Goal: Communication & Community: Ask a question

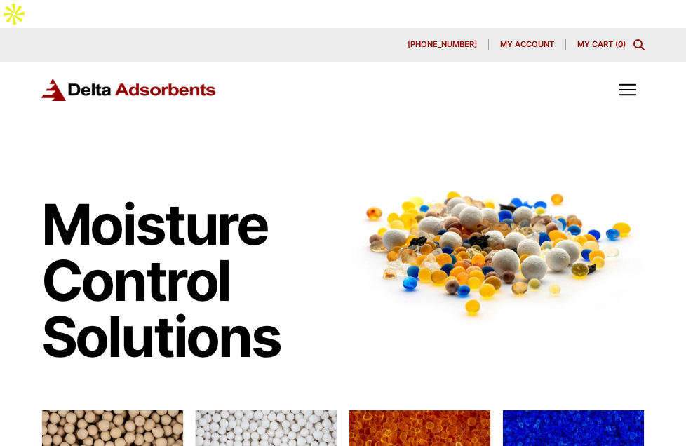
click at [0, 0] on span "Contact Us" at bounding box center [0, 0] width 0 height 0
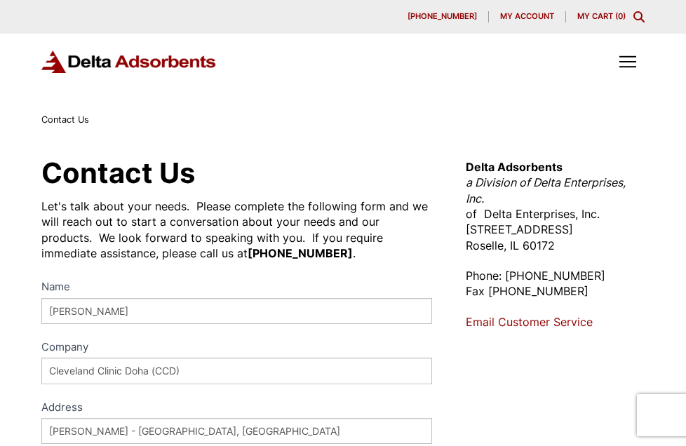
select select "[GEOGRAPHIC_DATA]"
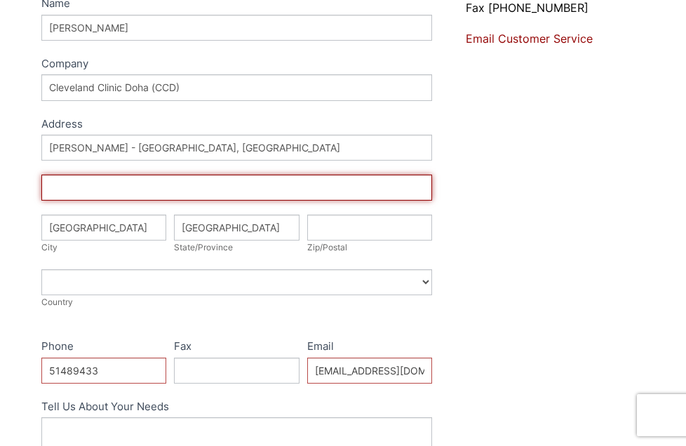
click at [153, 185] on input "Address" at bounding box center [236, 188] width 391 height 26
paste input "[PERSON_NAME] - [GEOGRAPHIC_DATA], [GEOGRAPHIC_DATA]"
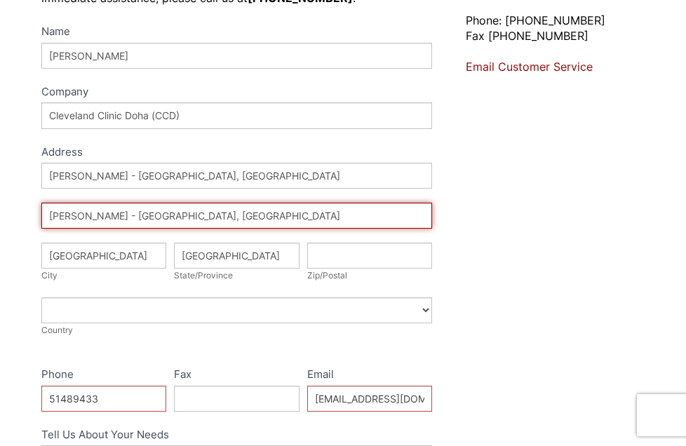
type input "[PERSON_NAME] - [GEOGRAPHIC_DATA], [GEOGRAPHIC_DATA]"
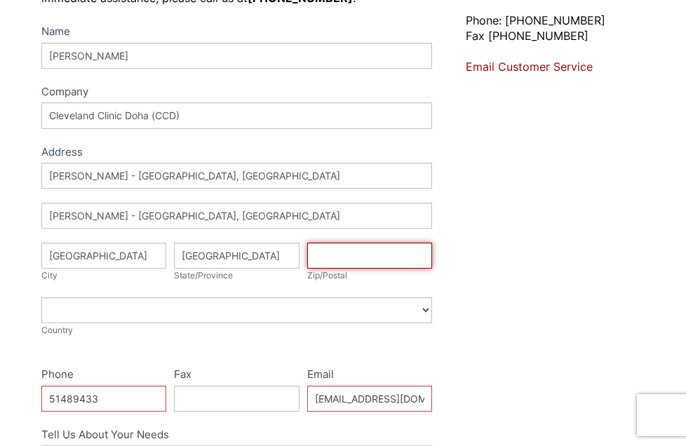
click at [341, 243] on input "Zip/Postal" at bounding box center [369, 256] width 125 height 26
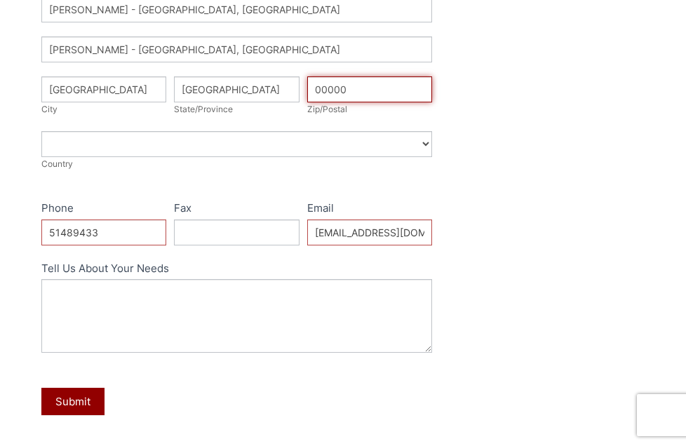
scroll to position [491, 0]
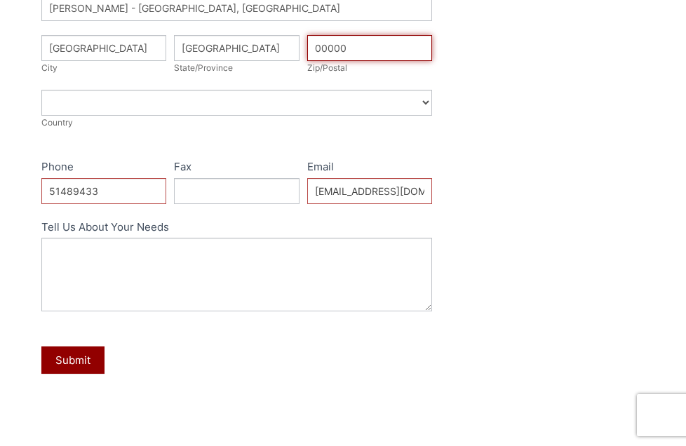
type input "00000"
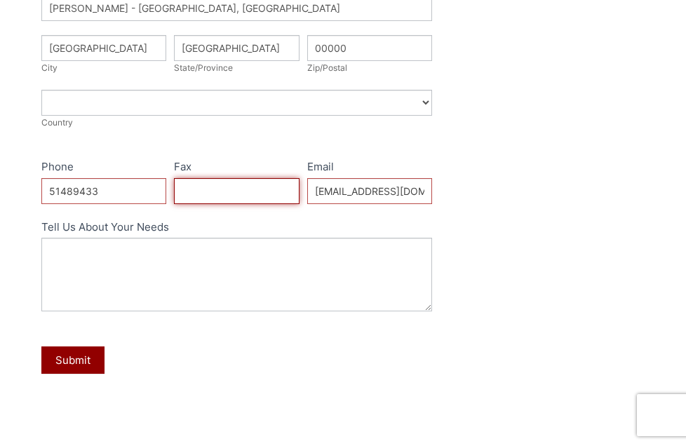
click at [249, 178] on input "Fax" at bounding box center [236, 191] width 125 height 26
paste input "+97451489433"
type input "+97451489433"
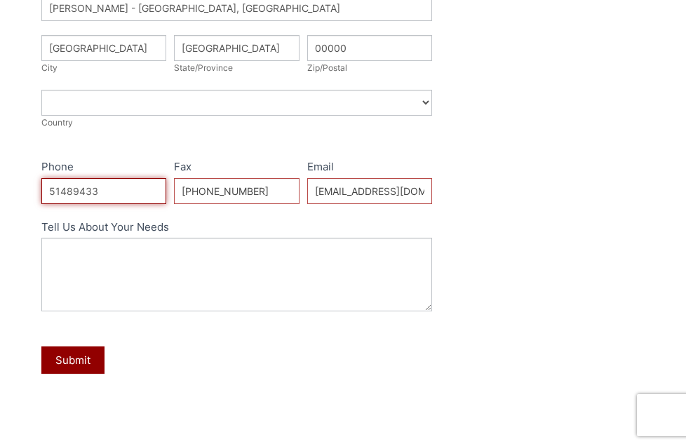
click at [84, 178] on input "51489433" at bounding box center [103, 191] width 125 height 26
paste input "6"
click at [128, 178] on input "51489433" at bounding box center [103, 191] width 125 height 26
type input "5148943366"
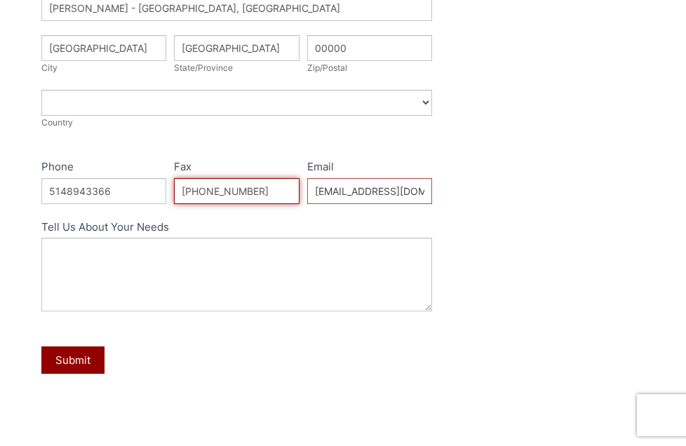
click at [250, 178] on input "+97451489433" at bounding box center [236, 191] width 125 height 26
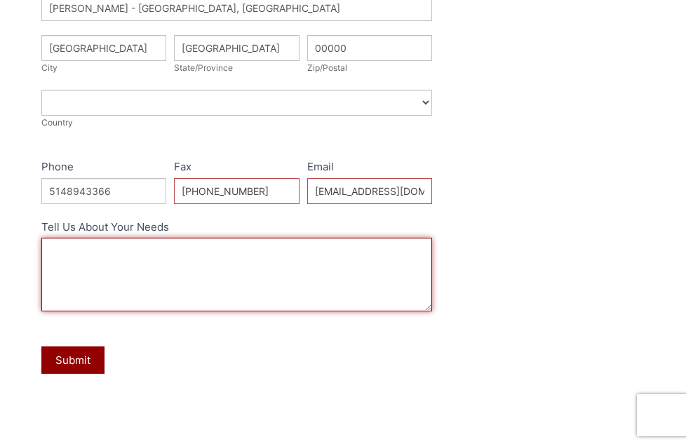
click at [236, 238] on textarea "Tell Us About Your Needs" at bounding box center [236, 275] width 391 height 74
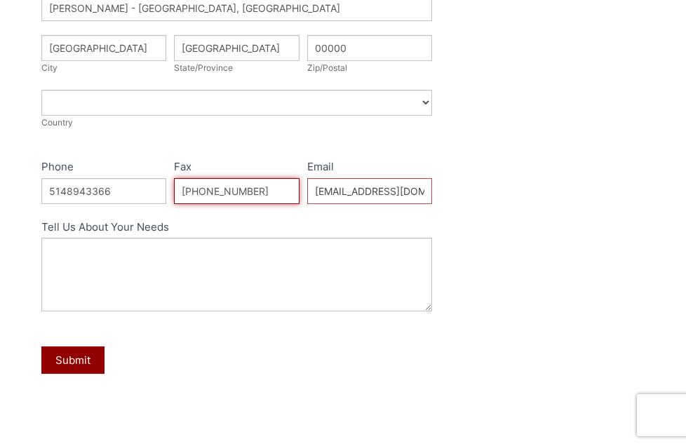
click at [189, 178] on input "+97451489433" at bounding box center [236, 191] width 125 height 26
click at [255, 178] on input "97451489433" at bounding box center [236, 191] width 125 height 26
type input "9745148946"
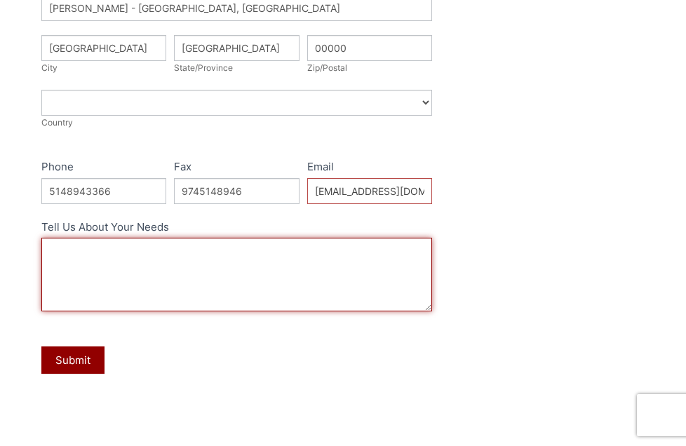
click at [257, 238] on textarea "Tell Us About Your Needs" at bounding box center [236, 275] width 391 height 74
paste textarea "Dear Esteemed Partner, Cleveland Clinic Doha (CCD) cordially invites your disti…"
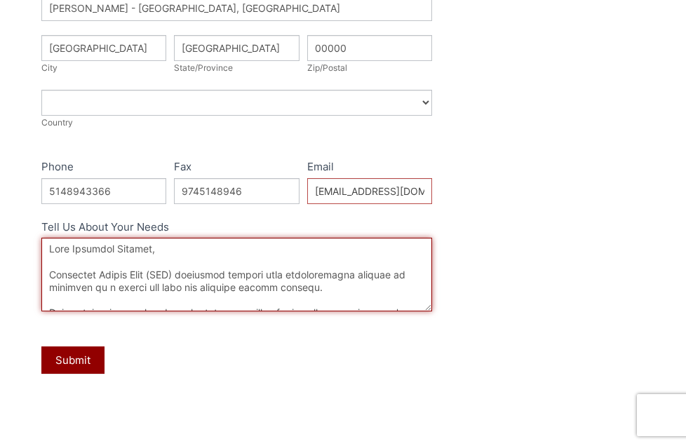
scroll to position [276, 0]
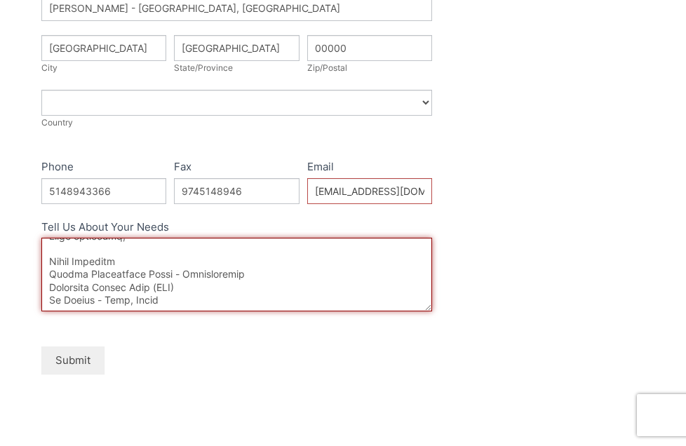
type textarea "Dear Esteemed Partner, Cleveland Clinic Doha (CCD) cordially invites your disti…"
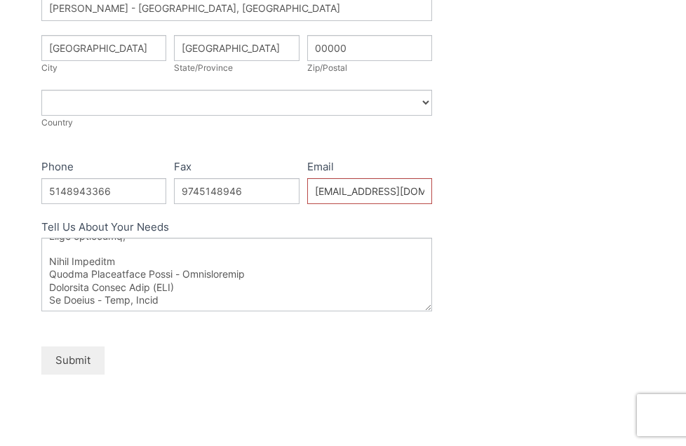
click at [62, 346] on button "Submit" at bounding box center [72, 359] width 63 height 27
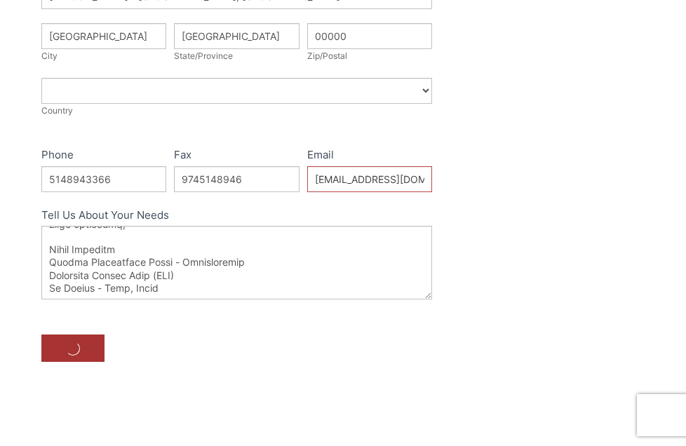
scroll to position [578, 0]
